Goal: Task Accomplishment & Management: Use online tool/utility

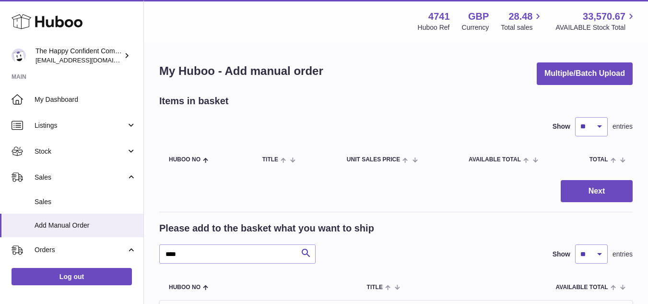
click at [54, 153] on span "Stock" at bounding box center [81, 151] width 92 height 9
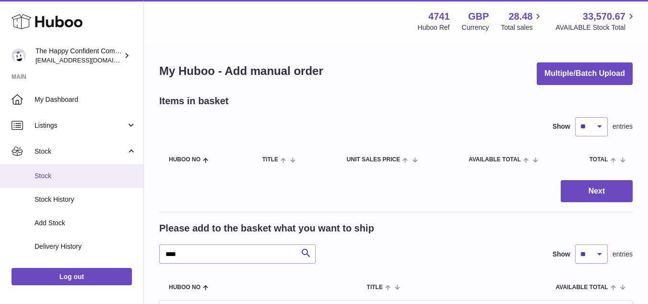
click at [68, 179] on span "Stock" at bounding box center [86, 175] width 102 height 9
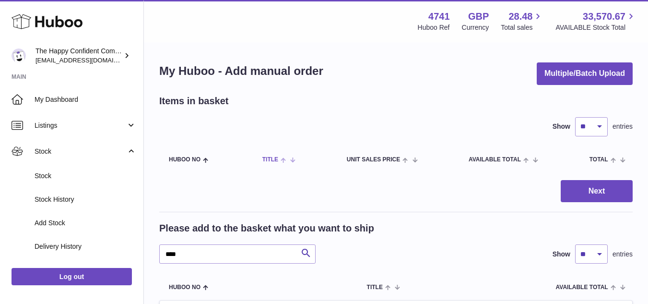
click at [260, 172] on th "Title" at bounding box center [278, 159] width 50 height 27
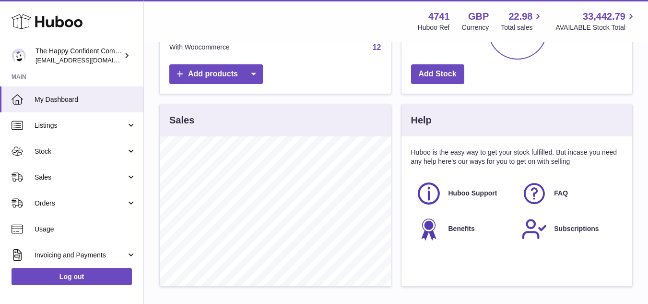
scroll to position [187, 0]
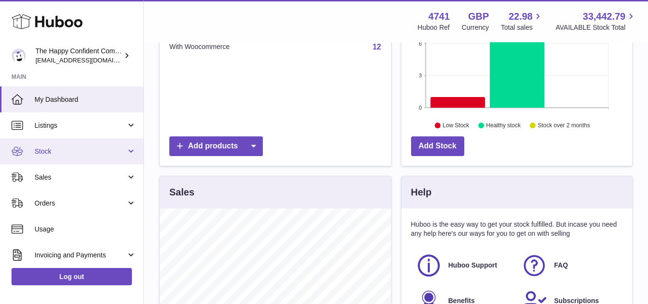
click at [65, 143] on link "Stock" at bounding box center [71, 151] width 143 height 26
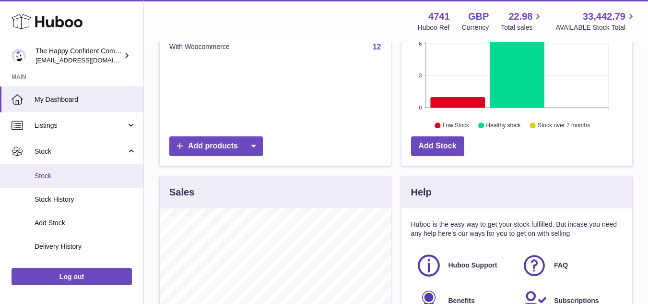
click at [59, 175] on span "Stock" at bounding box center [86, 175] width 102 height 9
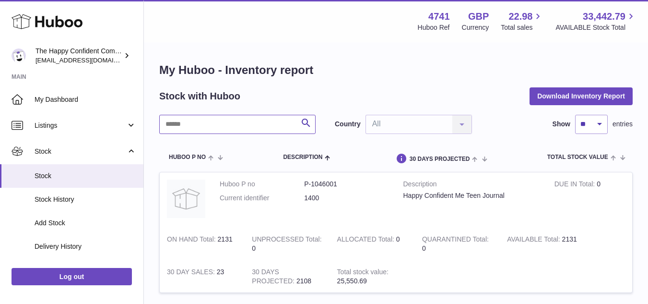
click at [262, 127] on input "text" at bounding box center [237, 124] width 156 height 19
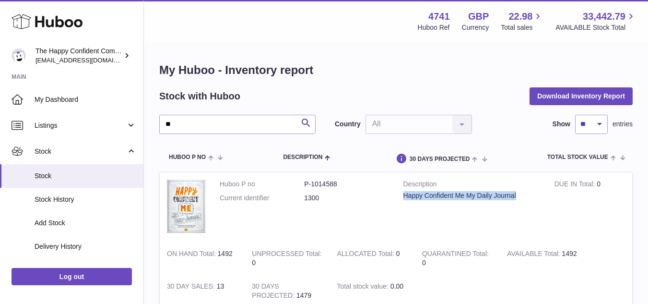
drag, startPoint x: 402, startPoint y: 196, endPoint x: 518, endPoint y: 208, distance: 116.7
click at [518, 208] on td "Description Happy Confident Me My Daily Journal" at bounding box center [471, 207] width 151 height 70
copy div "Happy Confident Me My Daily Journal"
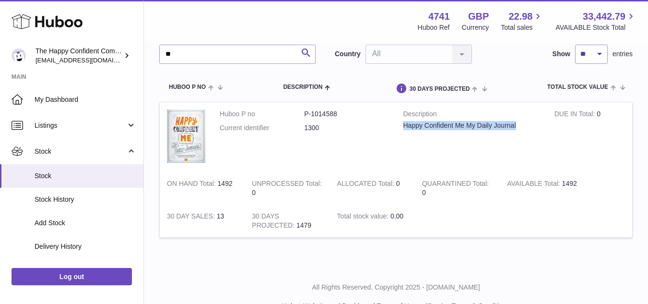
scroll to position [71, 0]
drag, startPoint x: 322, startPoint y: 128, endPoint x: 302, endPoint y: 128, distance: 19.7
click at [302, 128] on dl "Huboo P no P-1014588 Current identifier 1300" at bounding box center [304, 123] width 169 height 28
copy dl "1300"
drag, startPoint x: 304, startPoint y: 113, endPoint x: 360, endPoint y: 115, distance: 56.2
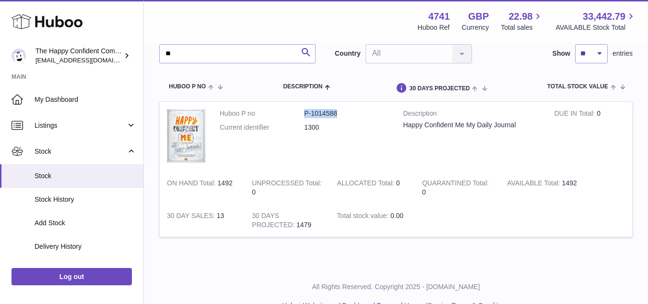
click at [360, 115] on dd "P-1014588" at bounding box center [346, 113] width 84 height 9
copy dd "P-1014588"
click at [214, 62] on input "**" at bounding box center [237, 53] width 156 height 19
type input "*"
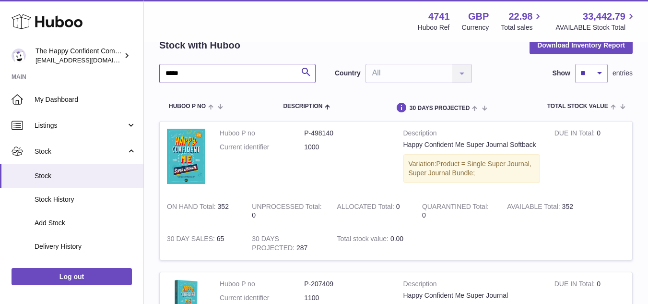
scroll to position [47, 0]
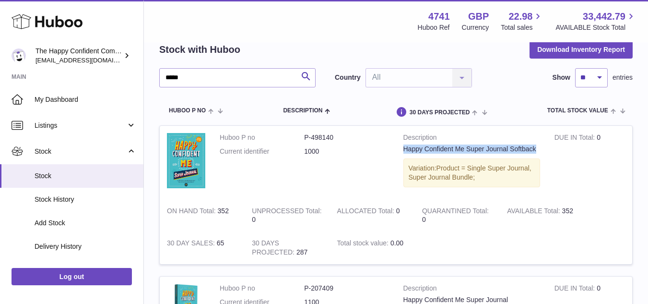
drag, startPoint x: 403, startPoint y: 149, endPoint x: 540, endPoint y: 149, distance: 136.7
click at [540, 149] on div "Happy Confident Me Super Journal Softback" at bounding box center [471, 148] width 137 height 9
copy div "Happy Confident Me Super Journal Softback"
drag, startPoint x: 341, startPoint y: 138, endPoint x: 302, endPoint y: 135, distance: 38.5
click at [302, 135] on dl "Huboo P no P-498140 Current identifier 1000" at bounding box center [304, 147] width 169 height 28
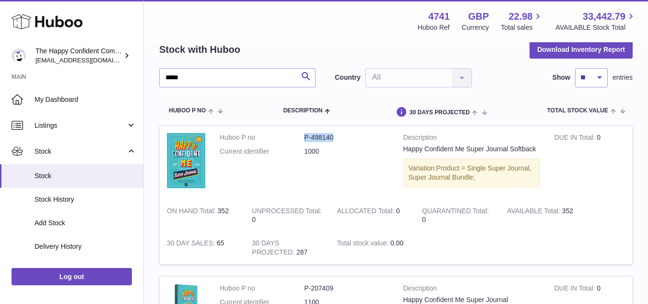
copy dl "P-498140"
click at [237, 83] on input "*****" at bounding box center [237, 77] width 156 height 19
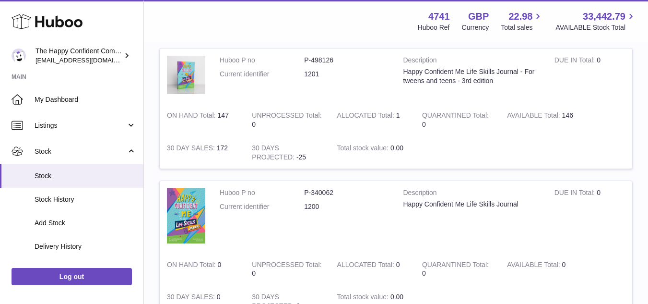
scroll to position [37, 0]
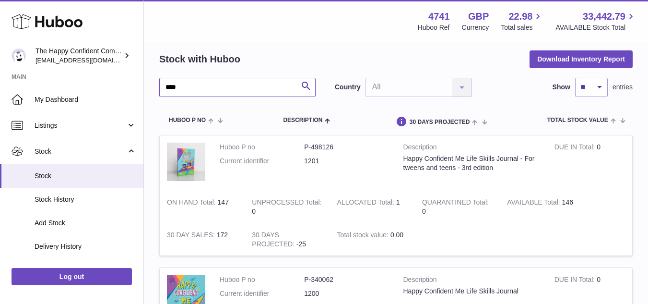
type input "****"
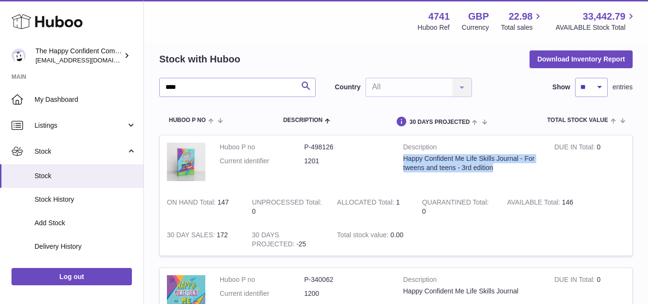
drag, startPoint x: 501, startPoint y: 166, endPoint x: 398, endPoint y: 158, distance: 103.5
click at [398, 158] on td "Description Happy Confident Me Life Skills Journal - For tweens and teens - 3rd…" at bounding box center [471, 162] width 151 height 55
copy div "Happy Confident Me Life Skills Journal - For tweens and teens - 3rd edition"
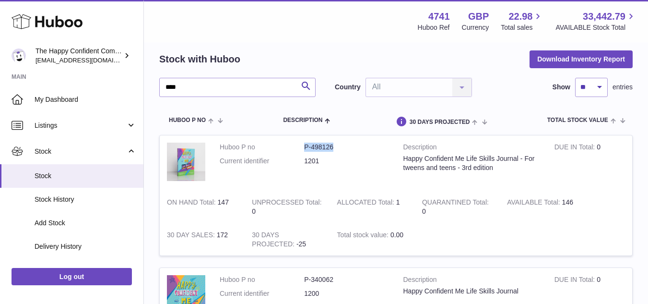
drag, startPoint x: 338, startPoint y: 146, endPoint x: 296, endPoint y: 145, distance: 42.2
click at [296, 145] on dl "Huboo P no P-498126 Current identifier 1201" at bounding box center [304, 156] width 169 height 28
copy dl "P-498126"
